Goal: Transaction & Acquisition: Purchase product/service

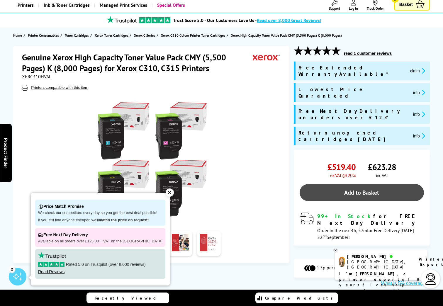
scroll to position [88, 0]
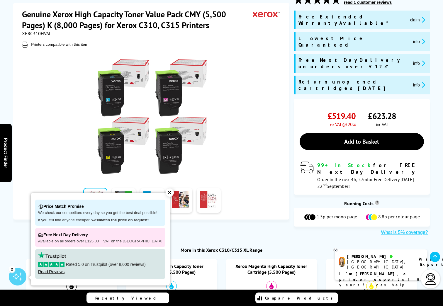
click at [255, 136] on div at bounding box center [152, 114] width 260 height 133
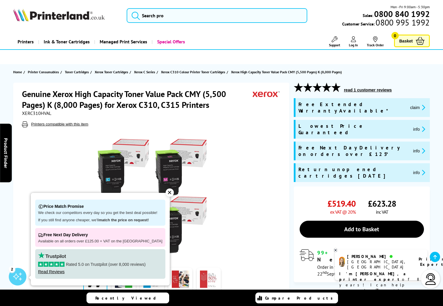
scroll to position [0, 0]
click at [166, 194] on div "✕" at bounding box center [170, 193] width 8 height 8
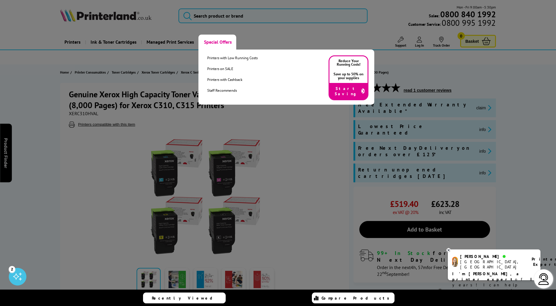
click at [220, 40] on link "Special Offers" at bounding box center [218, 42] width 38 height 15
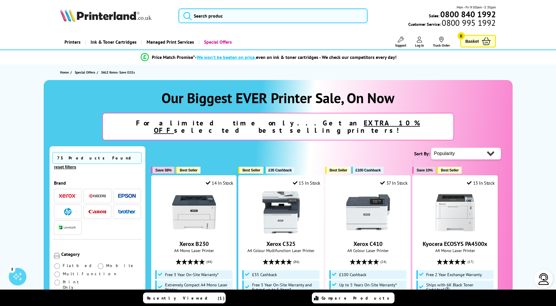
click at [220, 40] on link "Special Offers" at bounding box center [218, 42] width 38 height 15
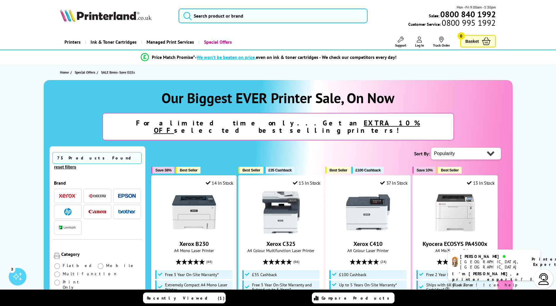
click at [73, 194] on img "button" at bounding box center [68, 196] width 18 height 4
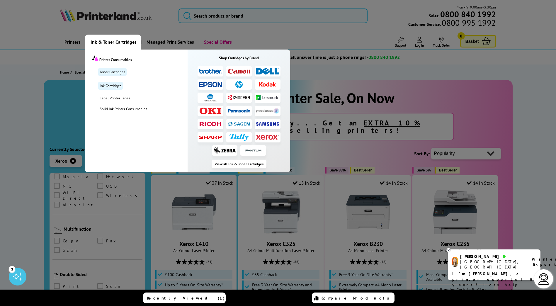
click at [99, 43] on span "Ink & Toner Cartridges" at bounding box center [114, 42] width 46 height 15
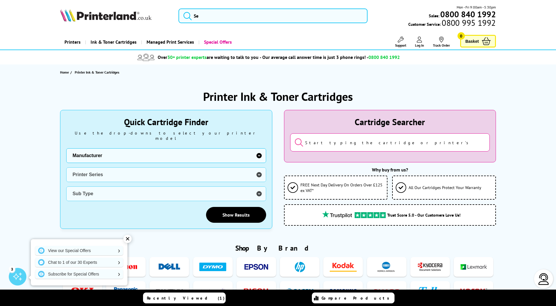
click at [102, 40] on span "Ink & Toner Cartridges" at bounding box center [114, 42] width 46 height 15
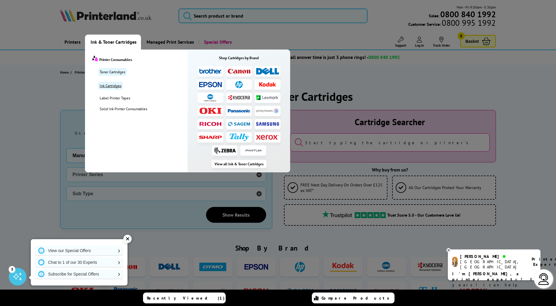
click at [111, 86] on link "Ink Cartridges" at bounding box center [110, 86] width 25 height 8
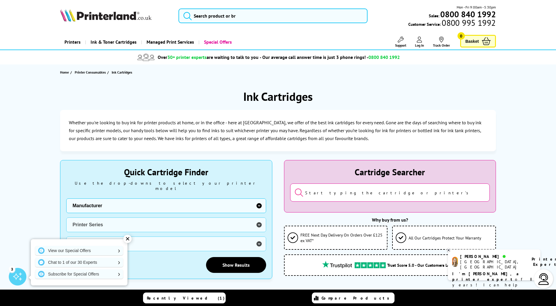
click at [323, 191] on input "search" at bounding box center [390, 193] width 200 height 18
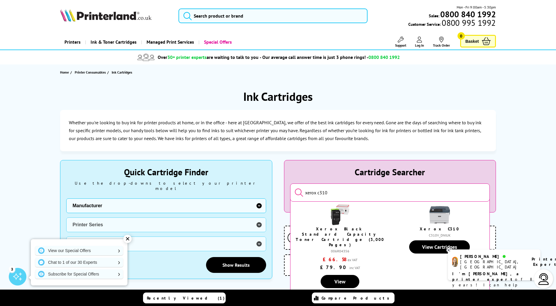
type input "xerox c310"
click at [295, 188] on button "submit" at bounding box center [295, 193] width 0 height 10
click at [339, 212] on img at bounding box center [340, 215] width 21 height 21
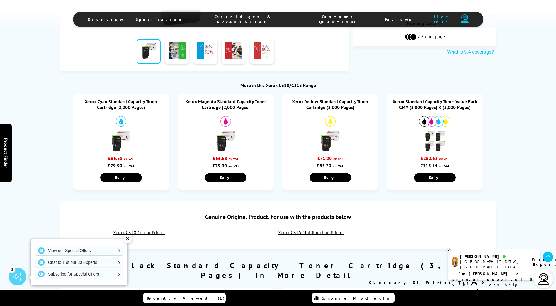
scroll to position [206, 0]
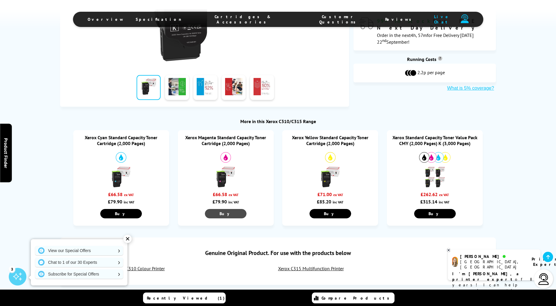
click at [219, 213] on link "Buy" at bounding box center [226, 213] width 42 height 9
click at [438, 213] on link "Buy" at bounding box center [435, 213] width 42 height 9
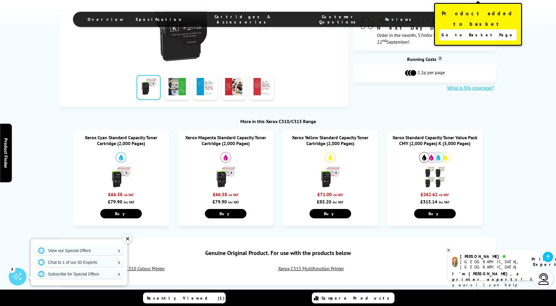
click at [473, 31] on span "Go to Basket Page" at bounding box center [478, 35] width 73 height 8
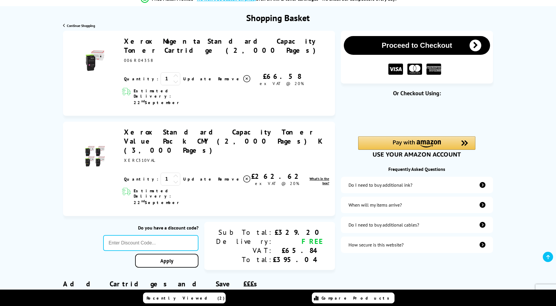
scroll to position [59, 0]
click at [243, 75] on icon at bounding box center [246, 78] width 7 height 7
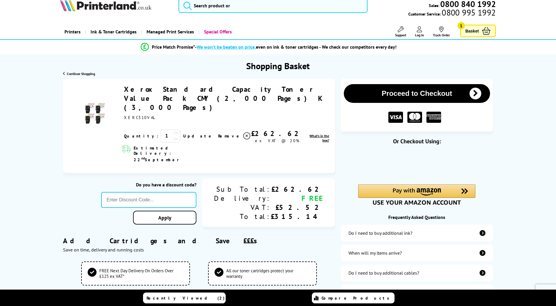
scroll to position [0, 0]
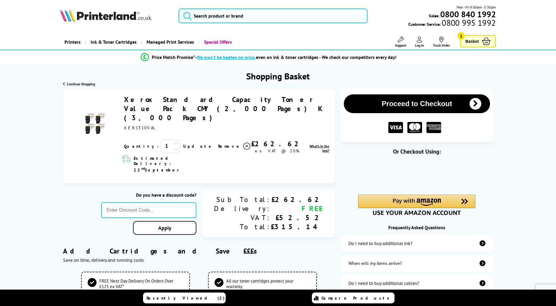
type input "666"
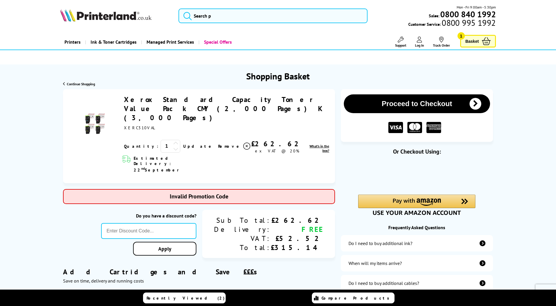
type input "GSFIVEPR"
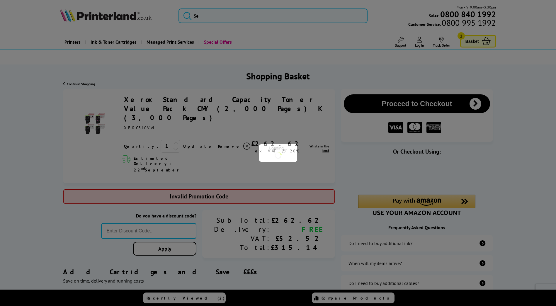
type input "666"
type input "PRINTERFIVE"
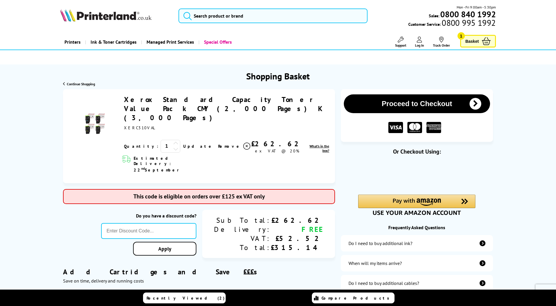
type input "666"
type input "PRINTER5"
type input "666"
type input "MVC10"
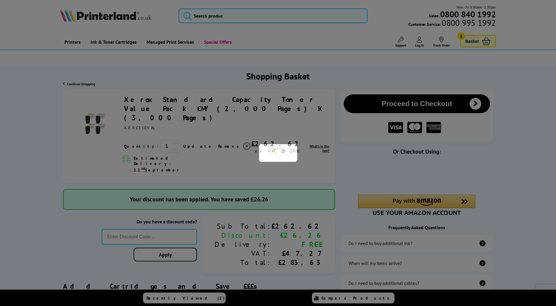
type input "666"
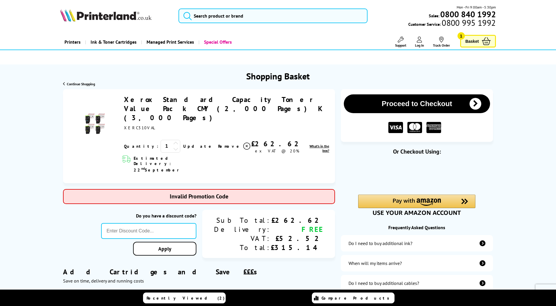
type input "laser10"
type input "666"
type input "COUPON10"
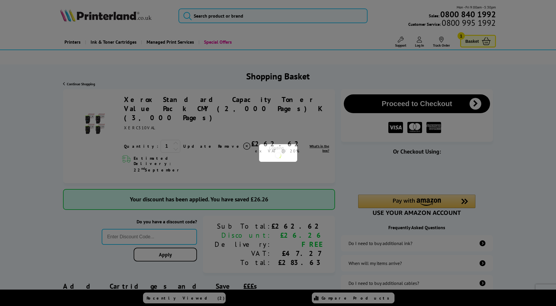
type input "666"
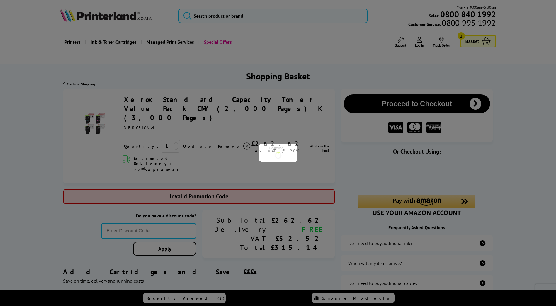
type input "Get40TJvo"
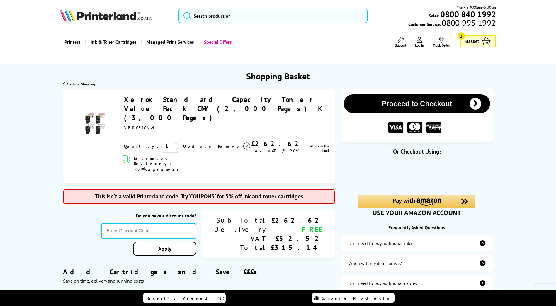
type input "666"
type input "BACKTOSCHOOL5"
type input "666"
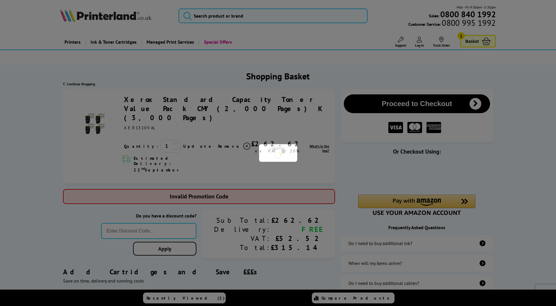
type input "Q2ML50"
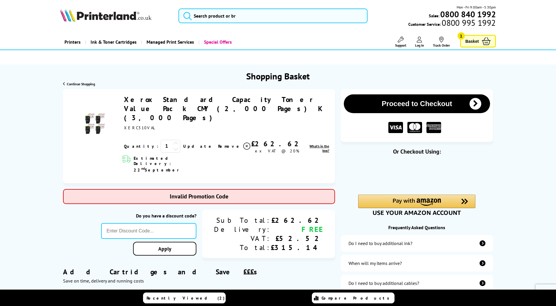
type input "666"
type input "SEPTEMBER10"
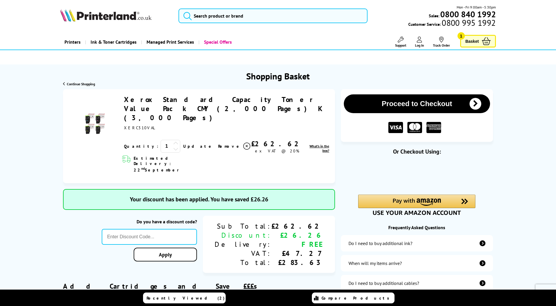
type input "666"
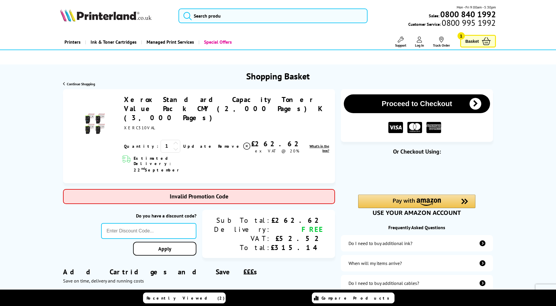
type input "LOYALTY2020"
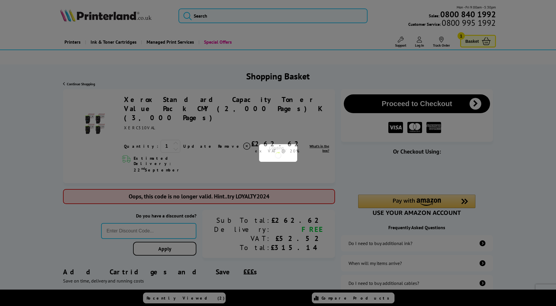
type input "666"
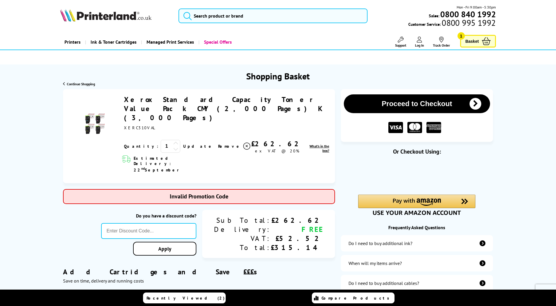
type input "PLANDGXR"
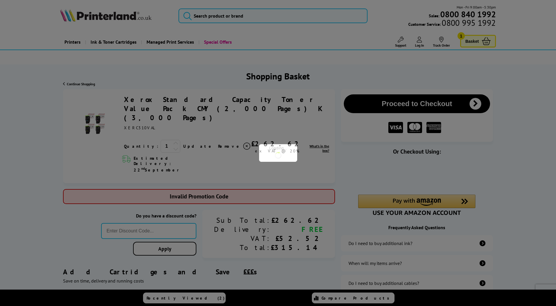
type input "666"
type input "STORY10"
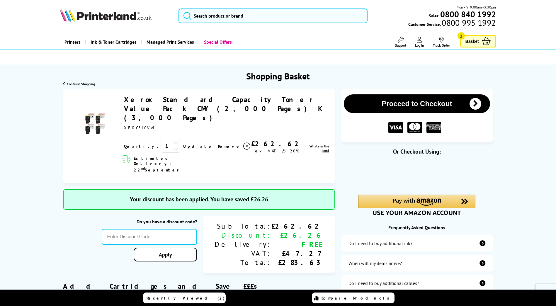
type input "666"
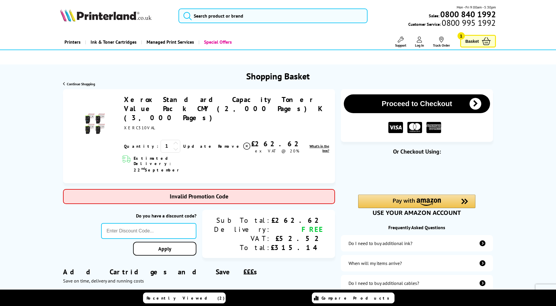
type input "SEPT10"
type input "666"
type input "MVC10"
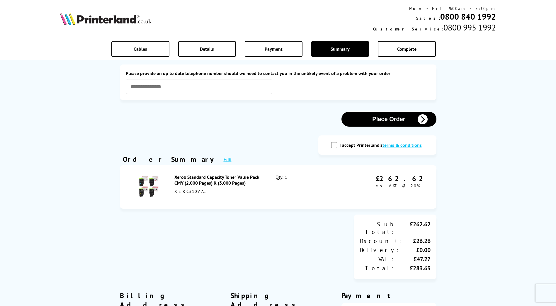
click at [336, 147] on input "I accept Printerland's terms & conditions" at bounding box center [334, 145] width 6 height 6
checkbox input "true"
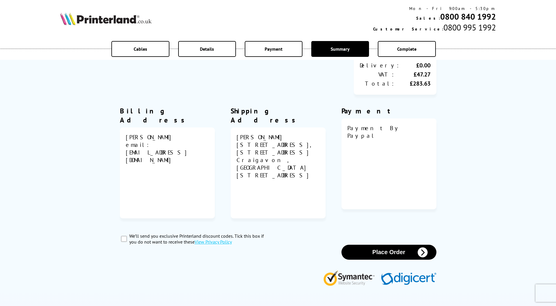
scroll to position [205, 0]
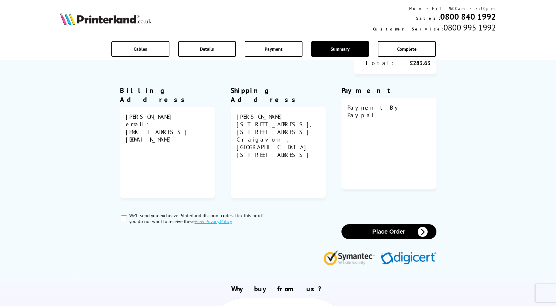
click at [381, 224] on button "Place Order" at bounding box center [389, 231] width 95 height 15
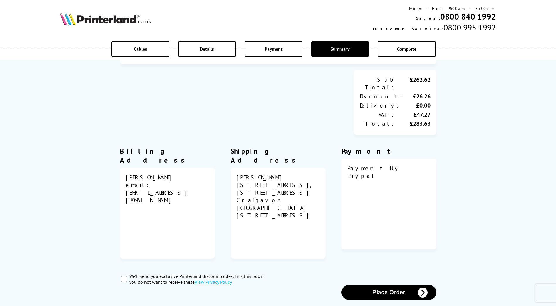
scroll to position [0, 0]
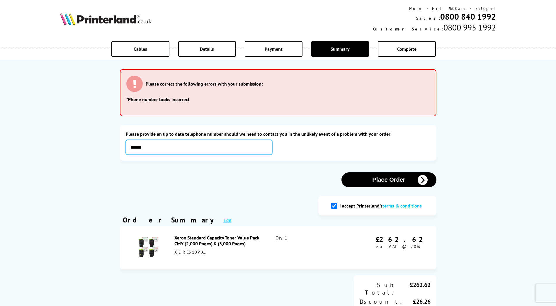
type input "**********"
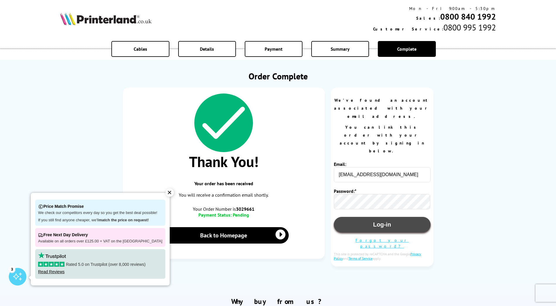
click at [399, 217] on button "Log-in" at bounding box center [382, 225] width 97 height 16
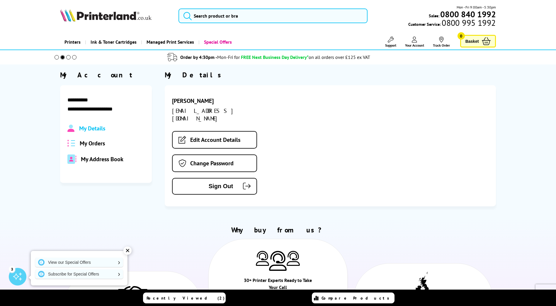
click at [93, 143] on span "My Orders" at bounding box center [92, 144] width 25 height 8
